Goal: Information Seeking & Learning: Learn about a topic

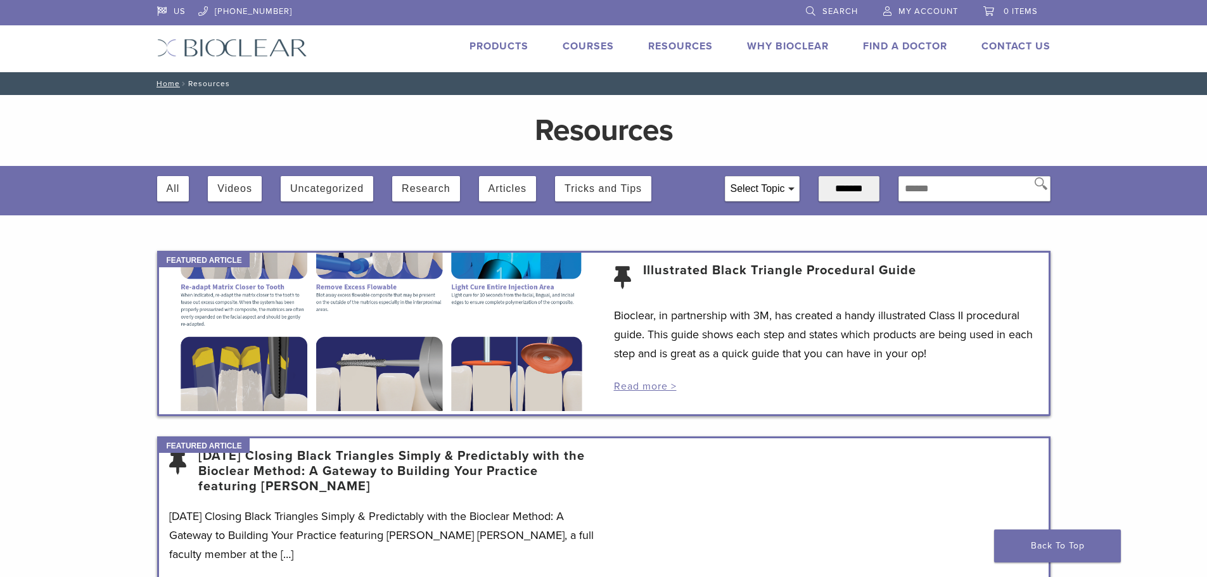
click at [244, 41] on img at bounding box center [232, 48] width 150 height 18
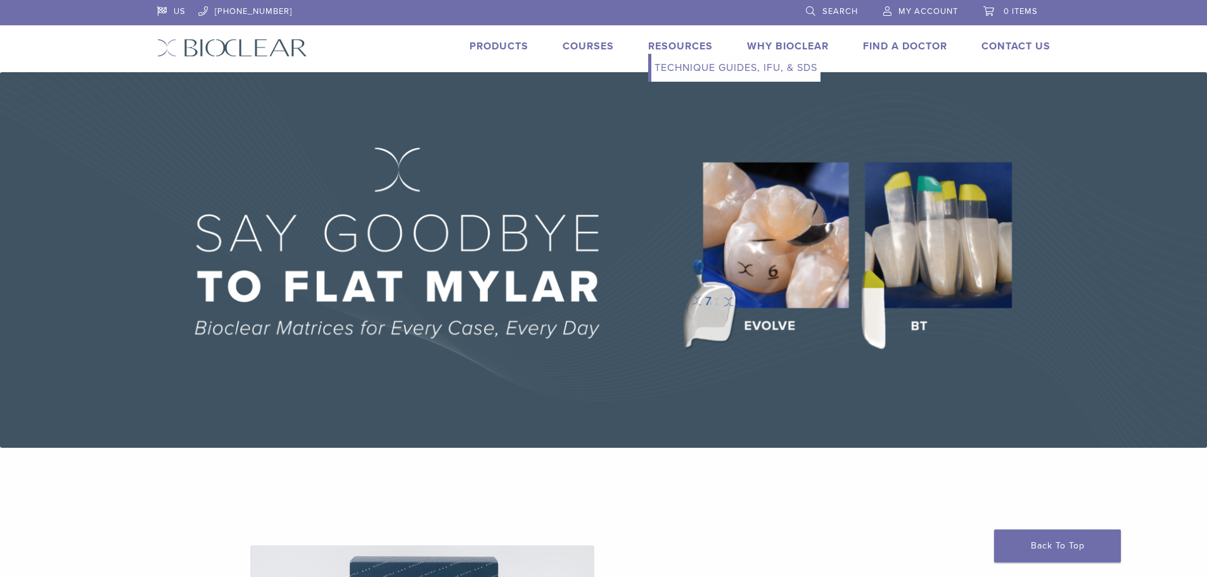
click at [664, 48] on link "Resources" at bounding box center [680, 46] width 65 height 13
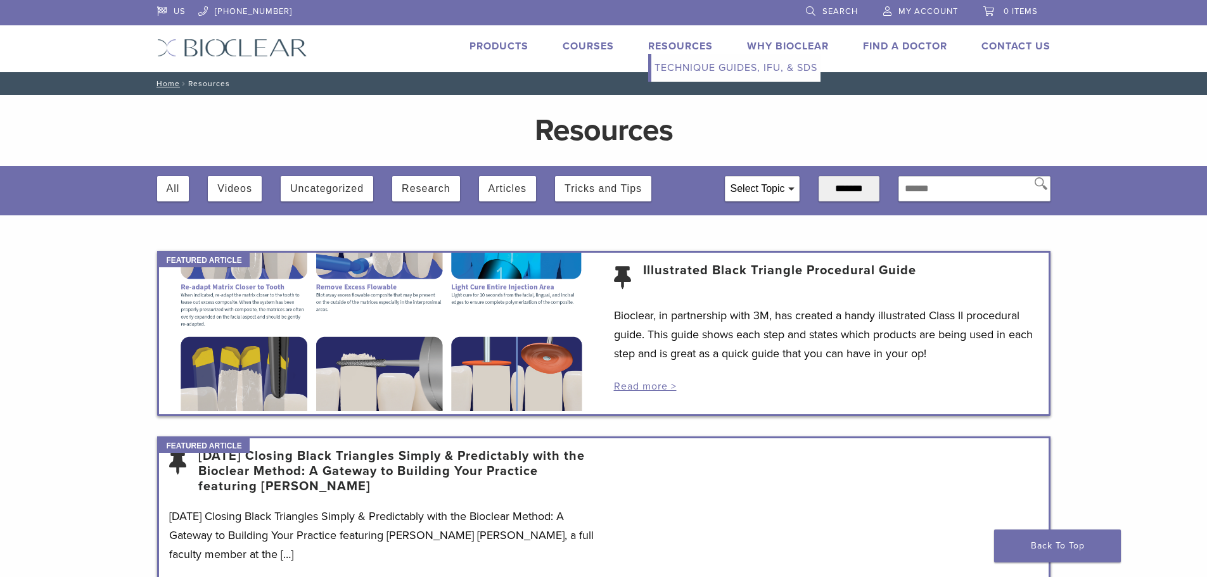
click at [680, 65] on link "Technique Guides, IFU, & SDS" at bounding box center [735, 68] width 169 height 28
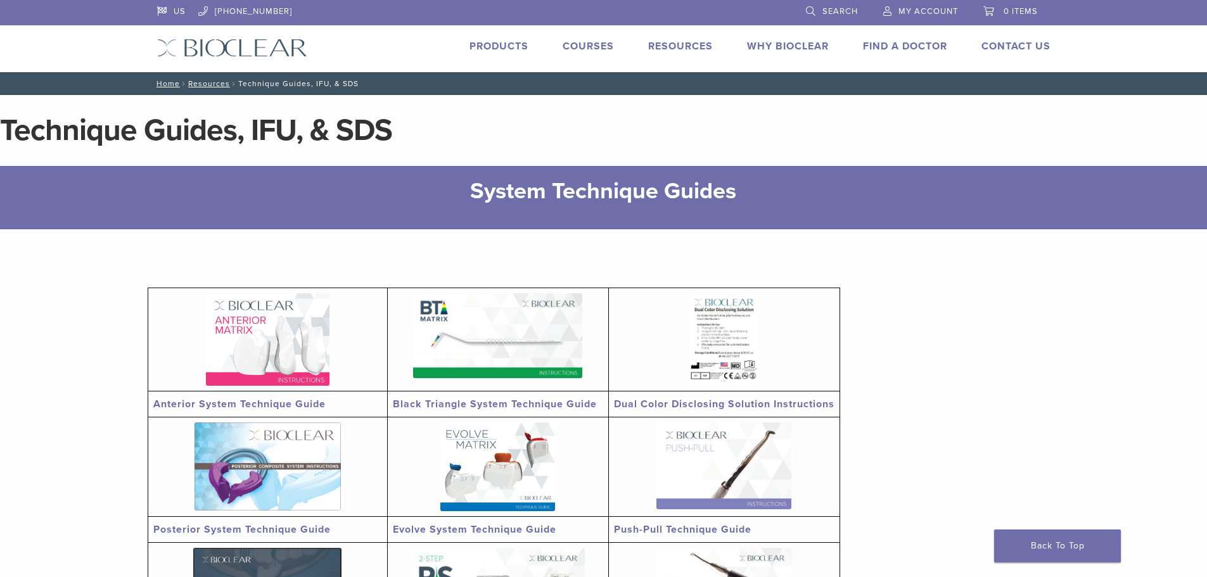
click at [492, 42] on link "Products" at bounding box center [498, 46] width 59 height 13
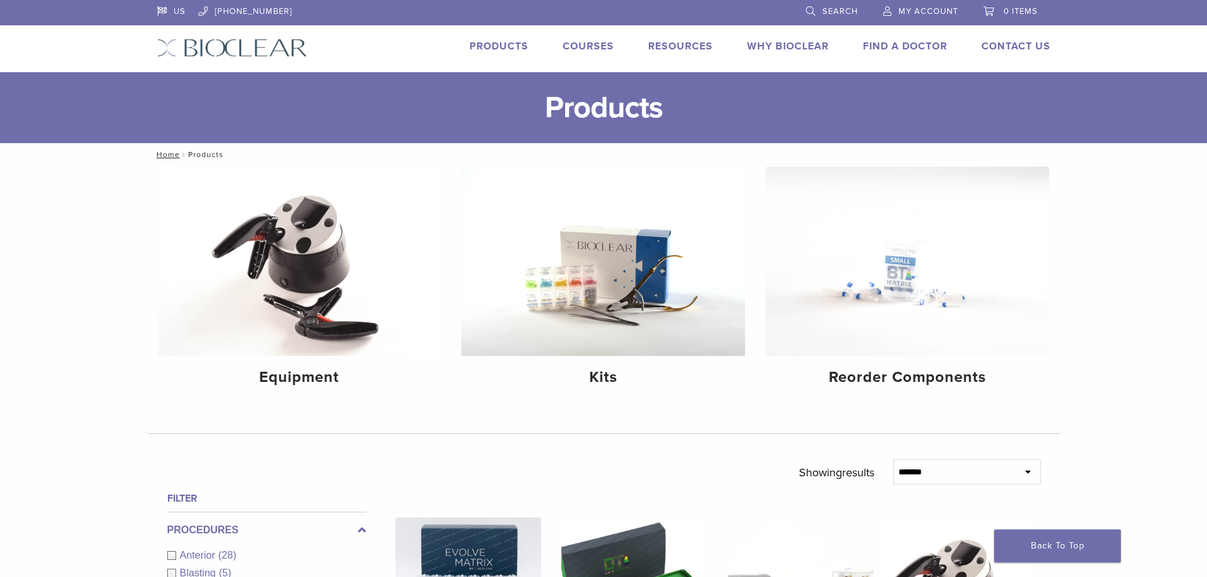
click at [217, 37] on div "US 1.855.712.5327 Search My Account 0 items Cart No products in the cart. Back …" at bounding box center [604, 36] width 912 height 72
click at [222, 51] on img at bounding box center [232, 48] width 150 height 18
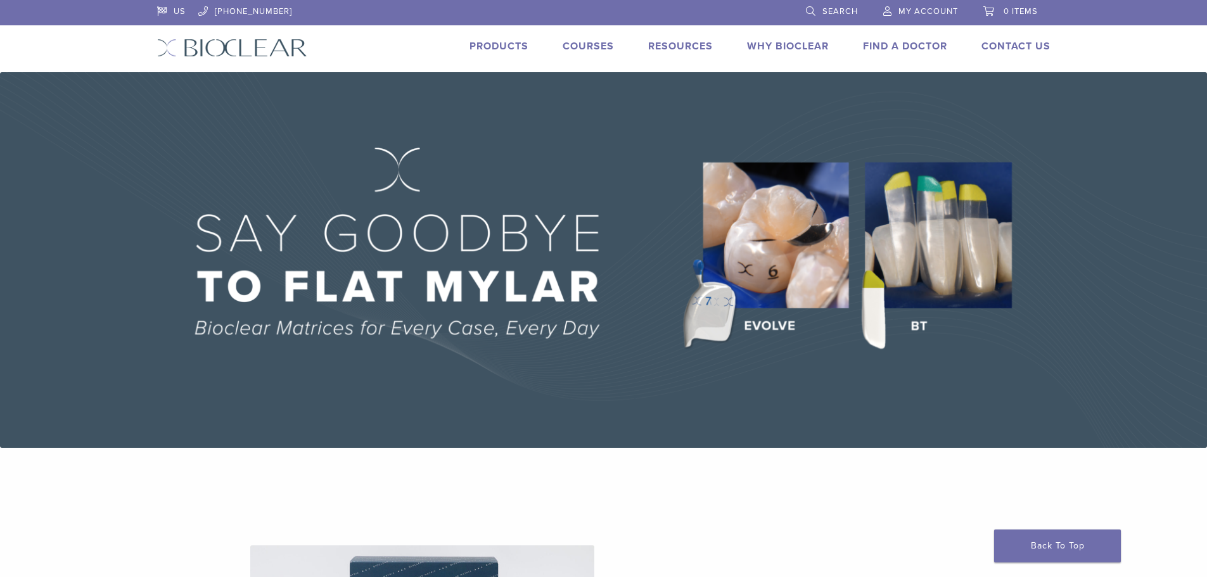
click at [588, 46] on link "Courses" at bounding box center [587, 46] width 51 height 13
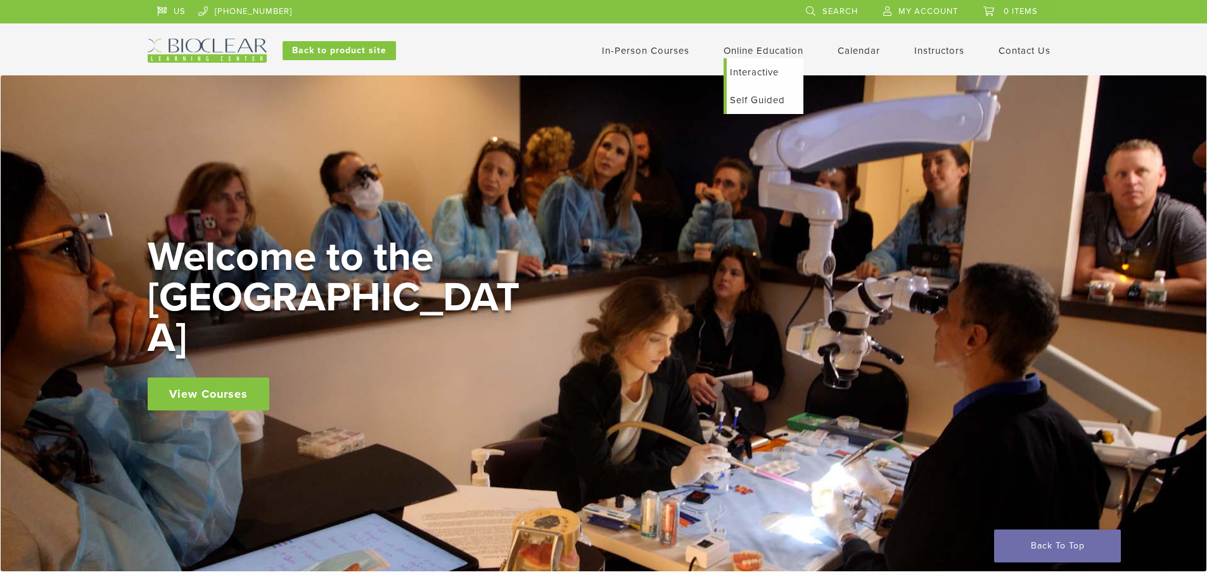
click at [744, 100] on link "Self Guided" at bounding box center [765, 100] width 77 height 28
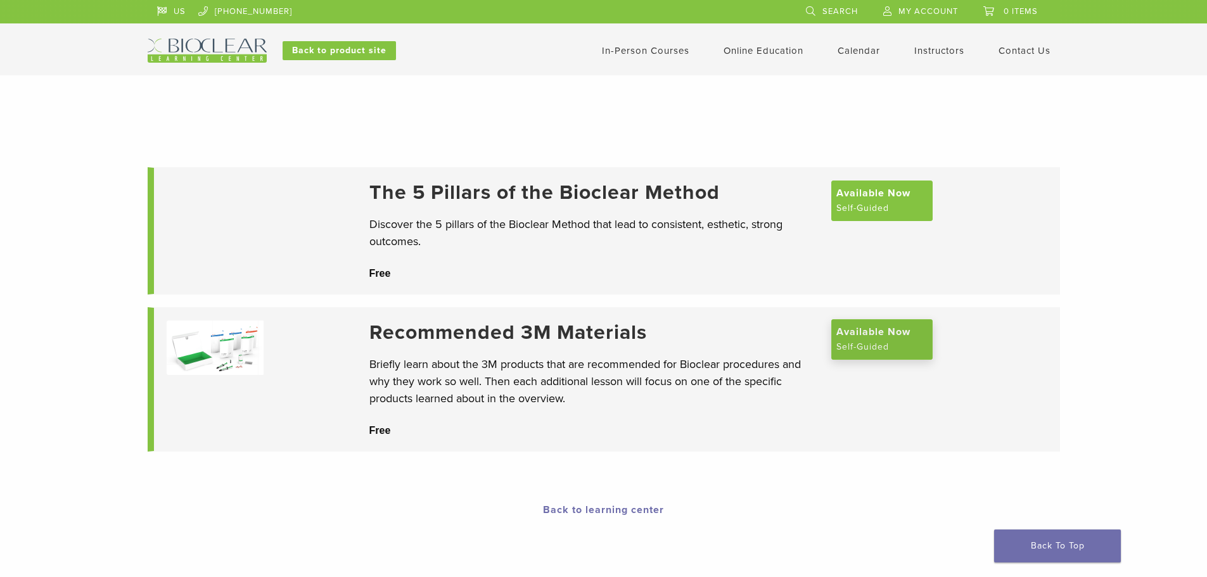
click at [851, 340] on span "Available Now" at bounding box center [873, 331] width 74 height 15
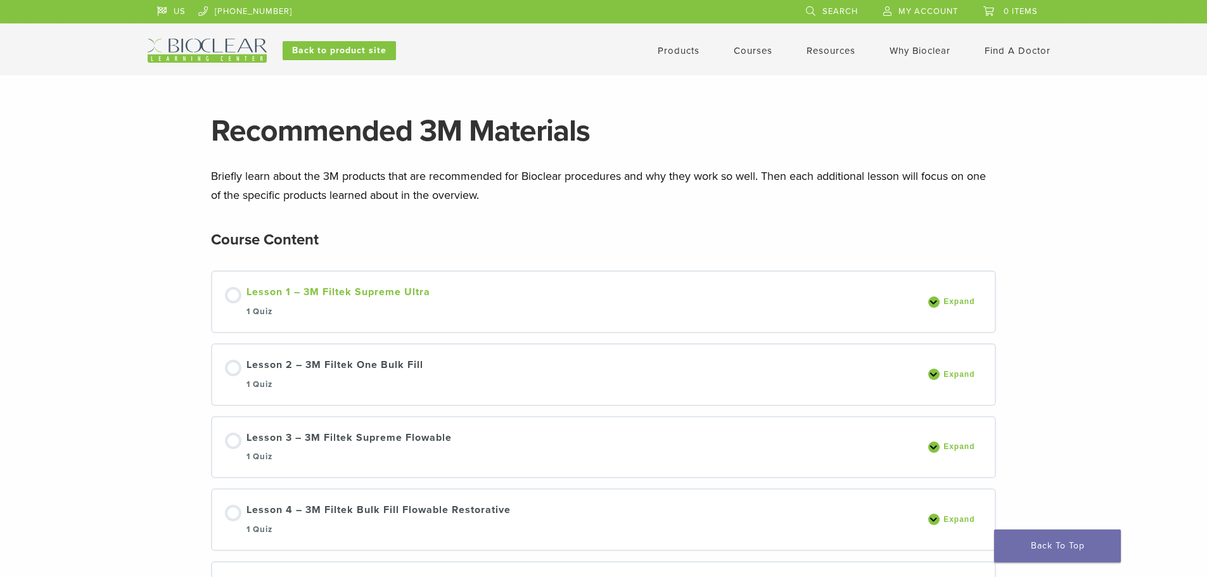
click at [396, 291] on div "Lesson 1 – 3M Filtek Supreme Ultra 1 Quiz" at bounding box center [338, 301] width 184 height 35
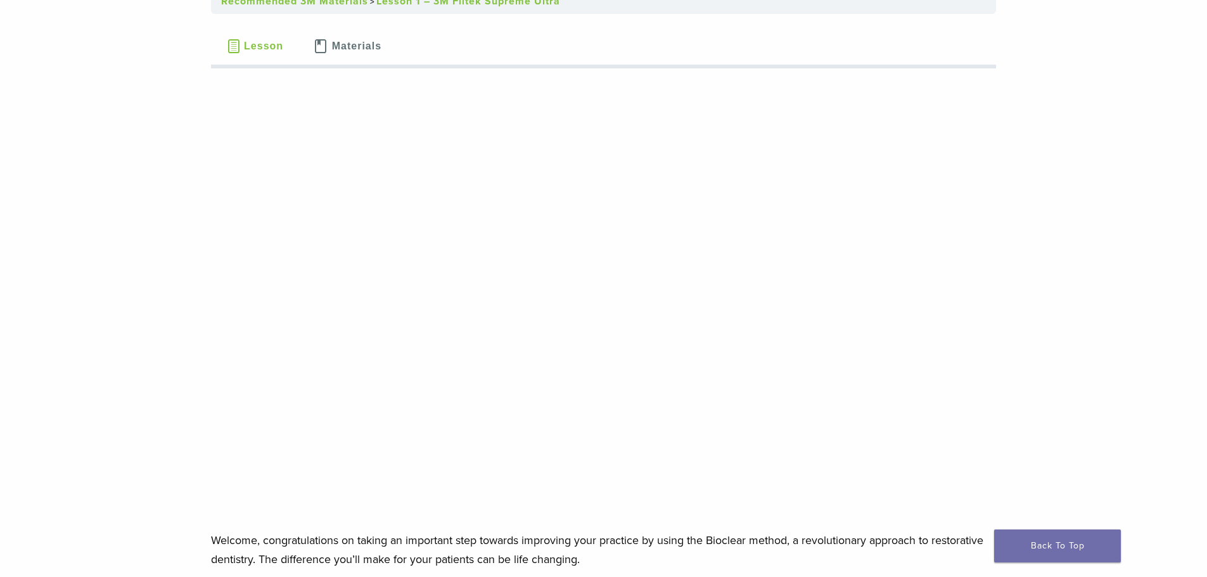
scroll to position [63, 0]
